Goal: Task Accomplishment & Management: Complete application form

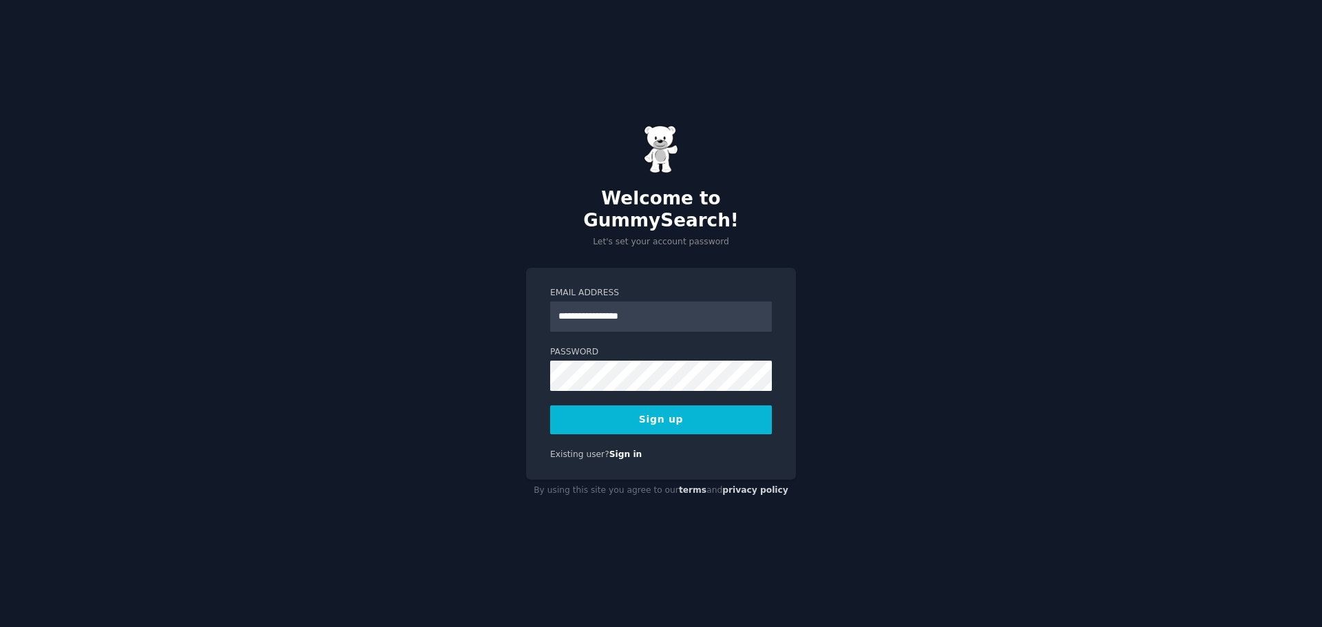
type input "**********"
click at [550, 406] on button "Sign up" at bounding box center [661, 420] width 222 height 29
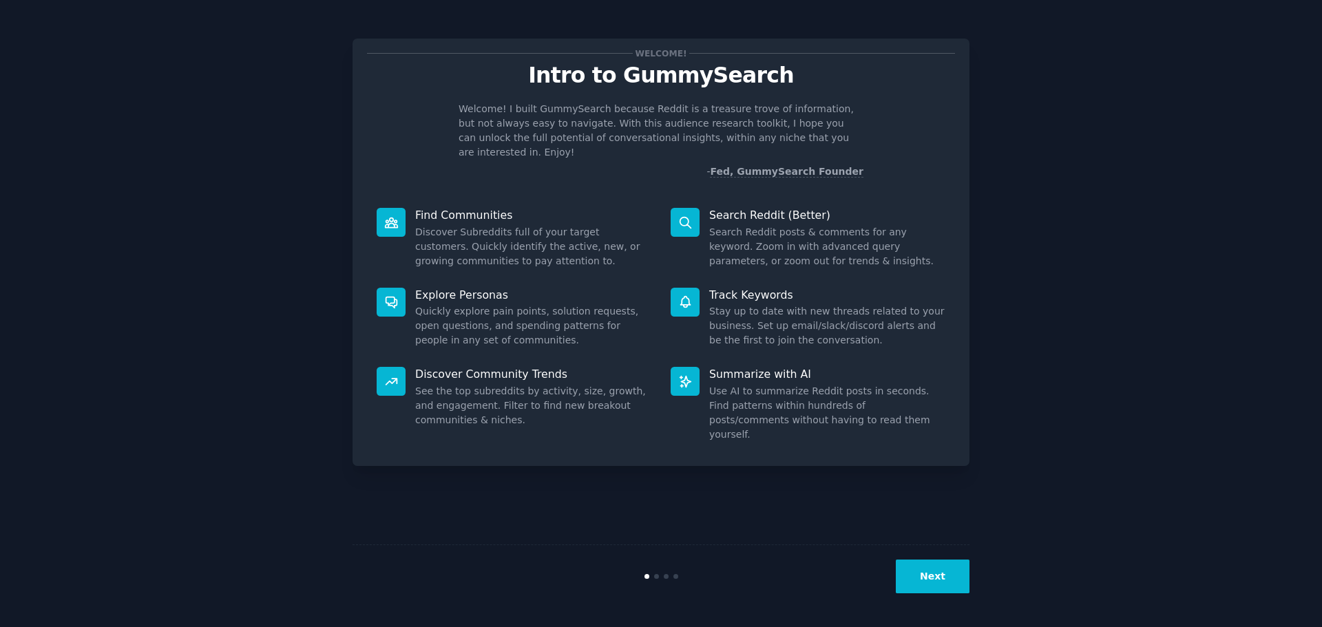
click at [792, 515] on div "Welcome! Intro to GummySearch Welcome! I built GummySearch because Reddit is a …" at bounding box center [661, 313] width 617 height 589
click at [933, 581] on button "Next" at bounding box center [933, 577] width 74 height 34
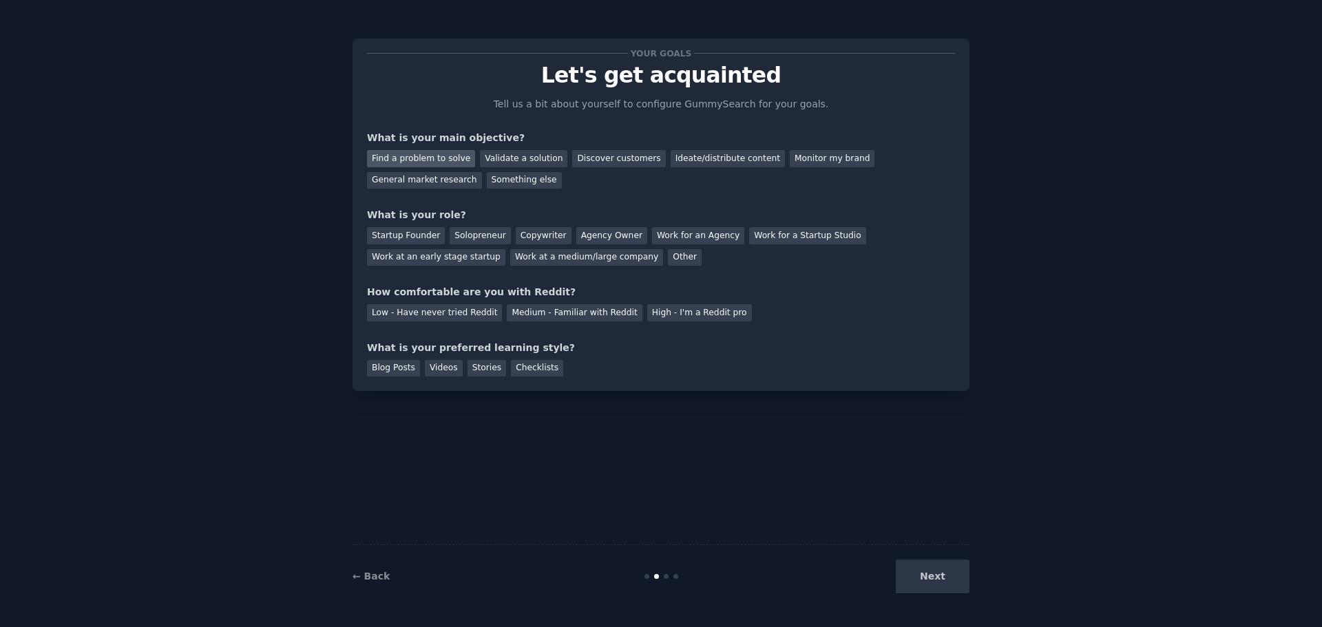
click at [431, 160] on div "Find a problem to solve" at bounding box center [421, 158] width 108 height 17
click at [605, 156] on div "Discover customers" at bounding box center [618, 158] width 93 height 17
click at [482, 172] on div "General market research" at bounding box center [424, 180] width 115 height 17
click at [439, 159] on div "Find a problem to solve" at bounding box center [421, 158] width 108 height 17
click at [410, 236] on div "Startup Founder" at bounding box center [406, 235] width 78 height 17
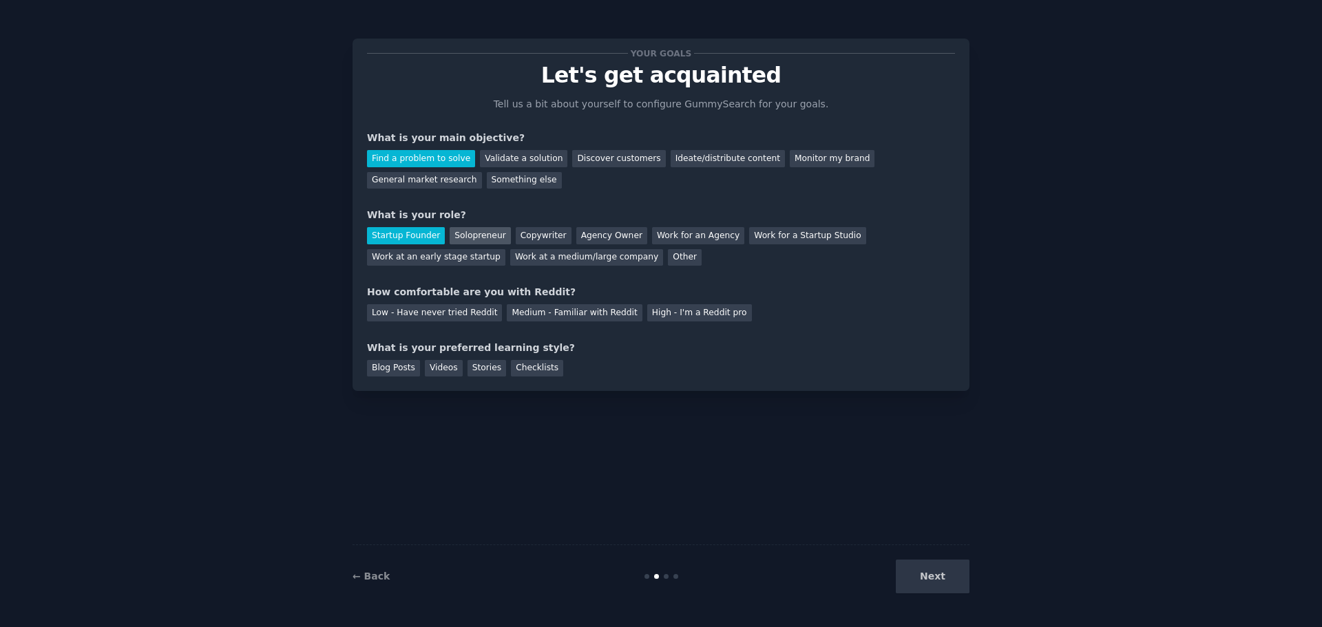
click at [479, 229] on div "Solopreneur" at bounding box center [480, 235] width 61 height 17
click at [554, 311] on div "Medium - Familiar with Reddit" at bounding box center [574, 312] width 135 height 17
click at [472, 366] on div "Stories" at bounding box center [487, 368] width 39 height 17
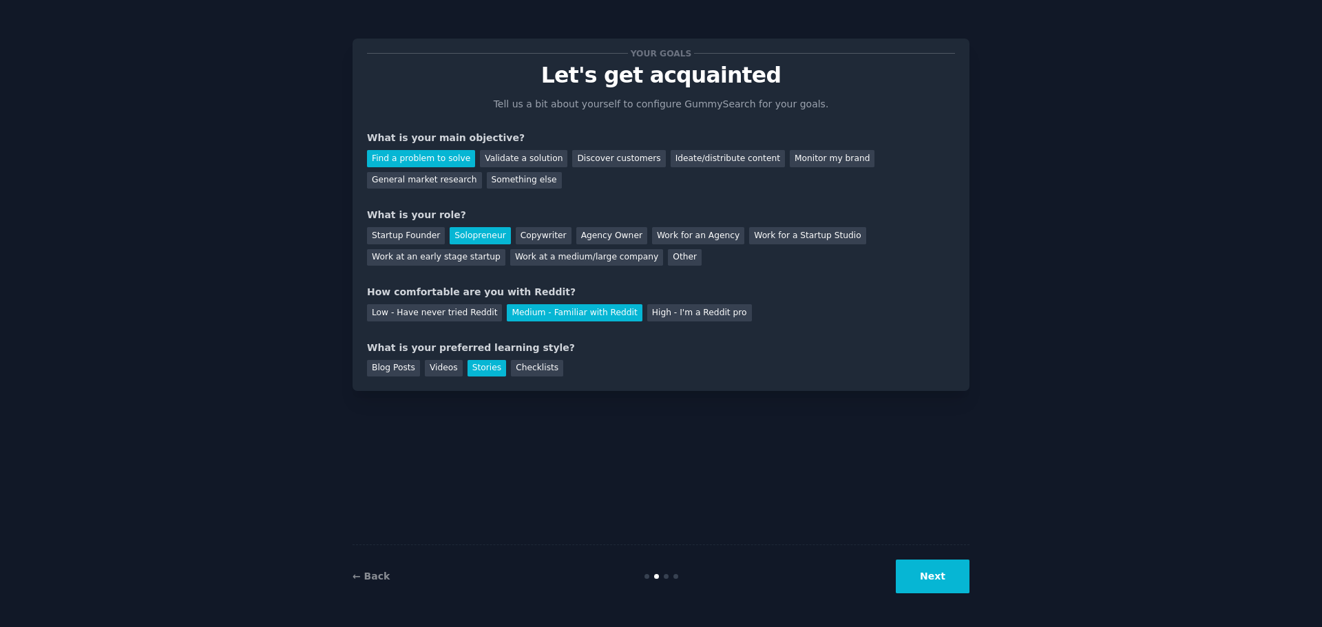
click at [934, 571] on button "Next" at bounding box center [933, 577] width 74 height 34
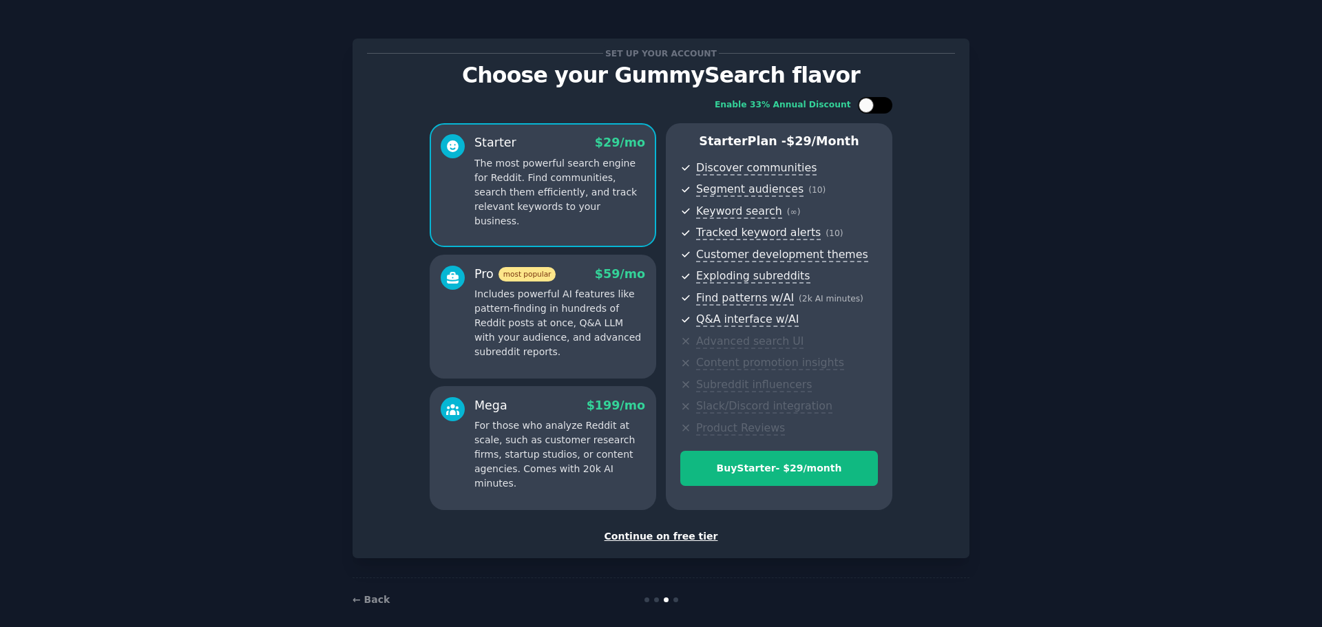
click at [880, 108] on div at bounding box center [882, 105] width 7 height 7
checkbox input "true"
click at [666, 534] on div "Continue on free tier" at bounding box center [661, 537] width 588 height 14
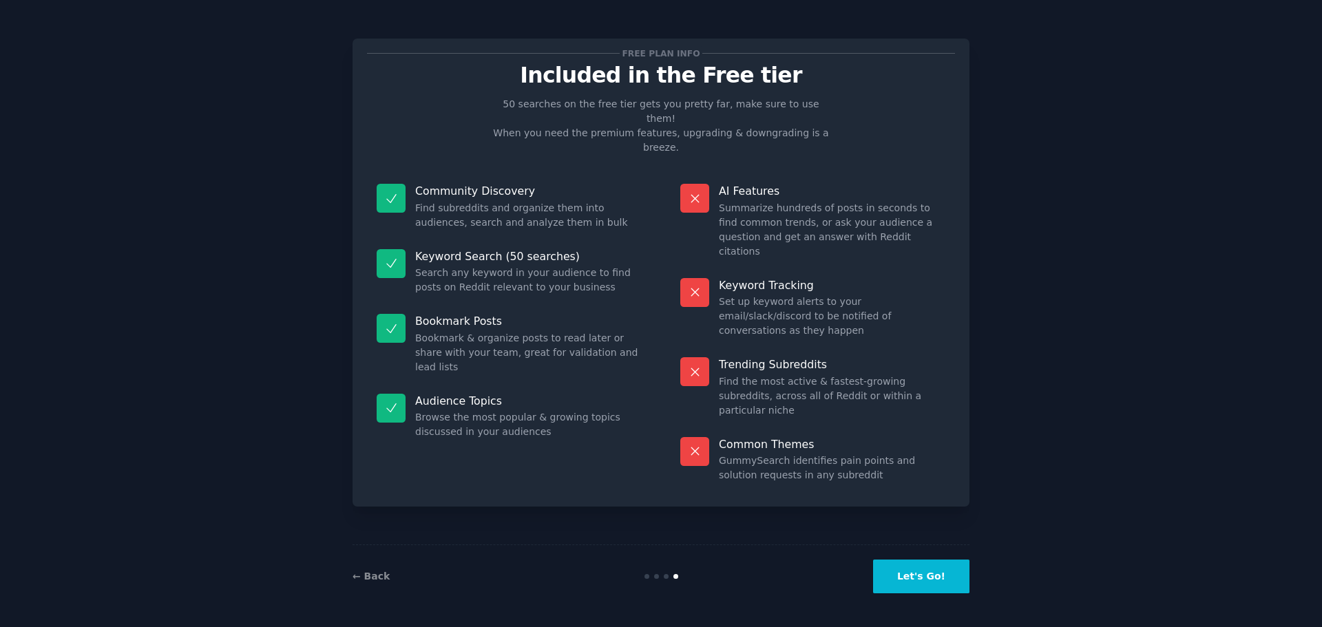
click at [934, 582] on button "Let's Go!" at bounding box center [921, 577] width 96 height 34
